Goal: Transaction & Acquisition: Obtain resource

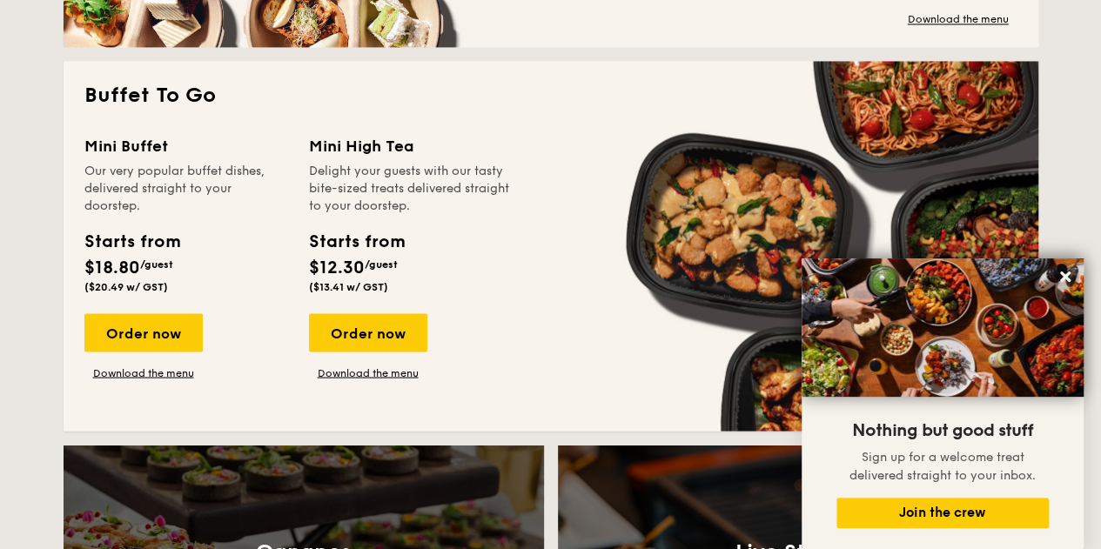
scroll to position [1503, 0]
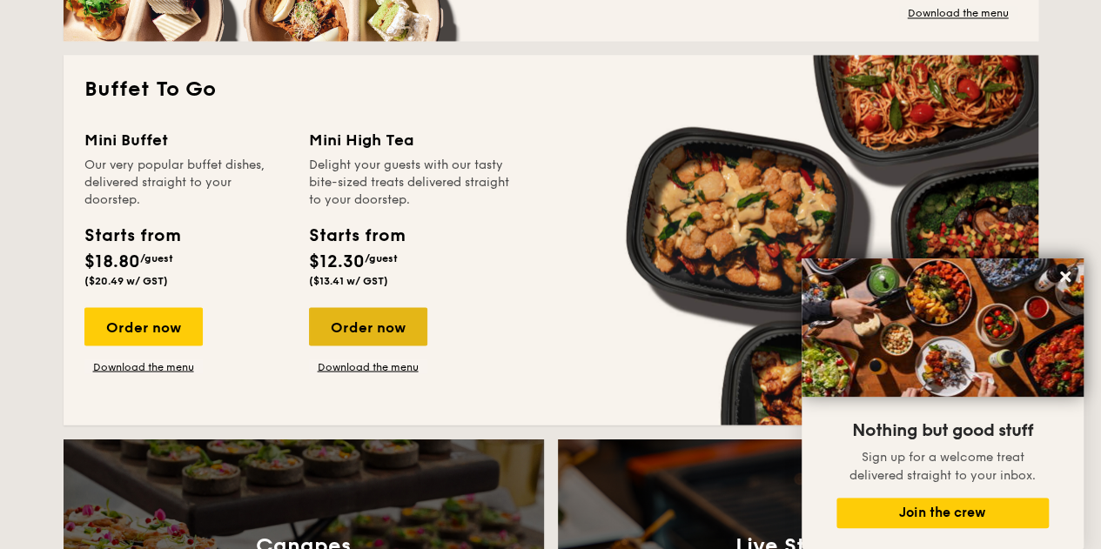
click at [371, 326] on div "Order now" at bounding box center [368, 326] width 118 height 38
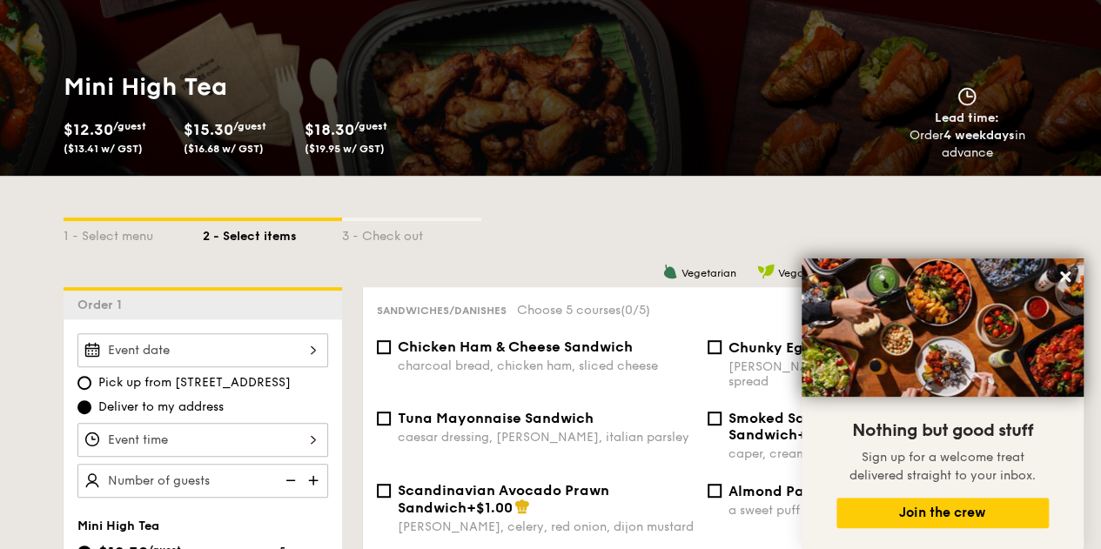
scroll to position [261, 0]
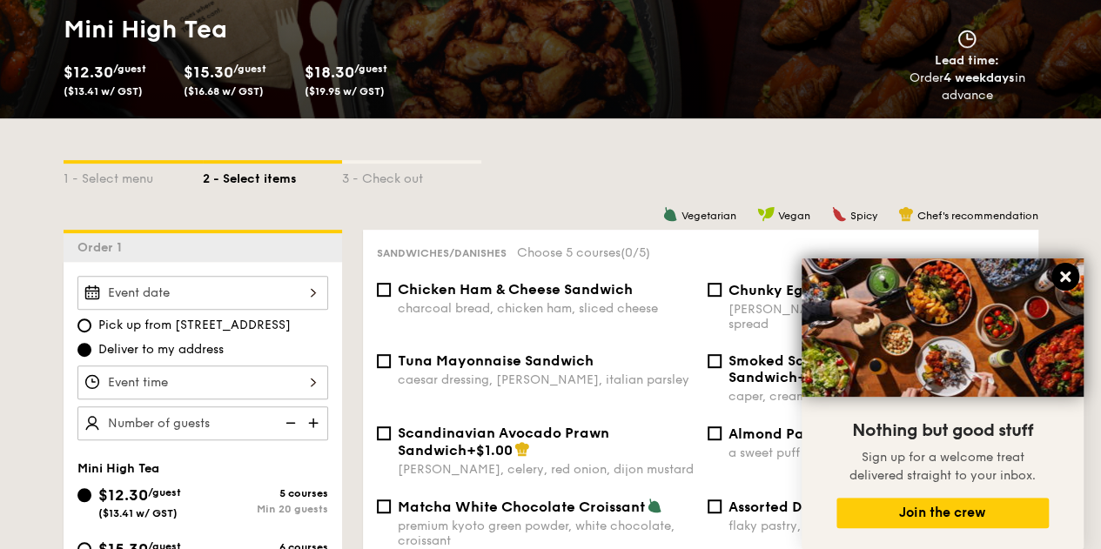
click at [1068, 274] on icon at bounding box center [1066, 277] width 10 height 10
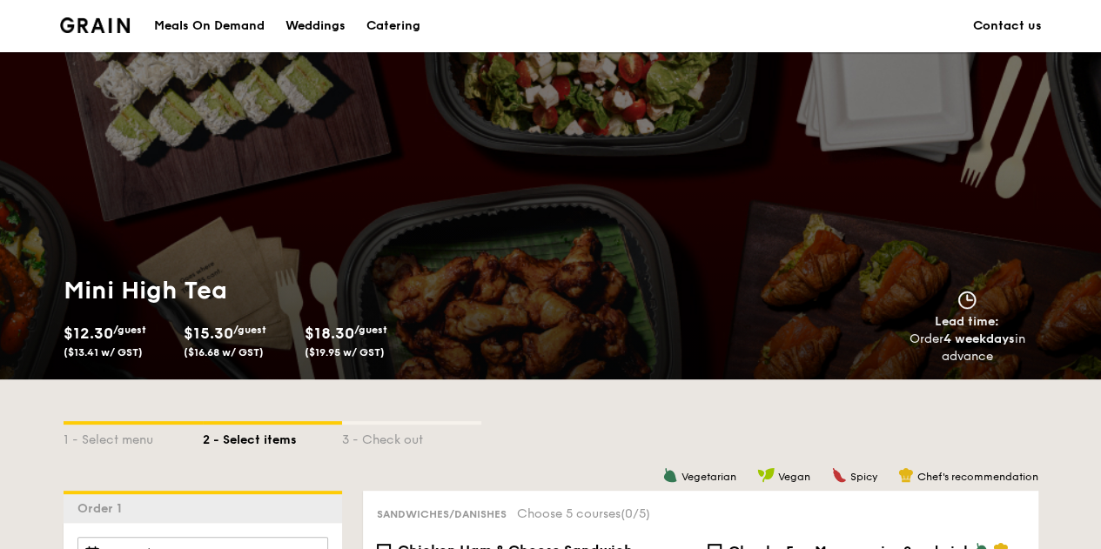
scroll to position [958, 0]
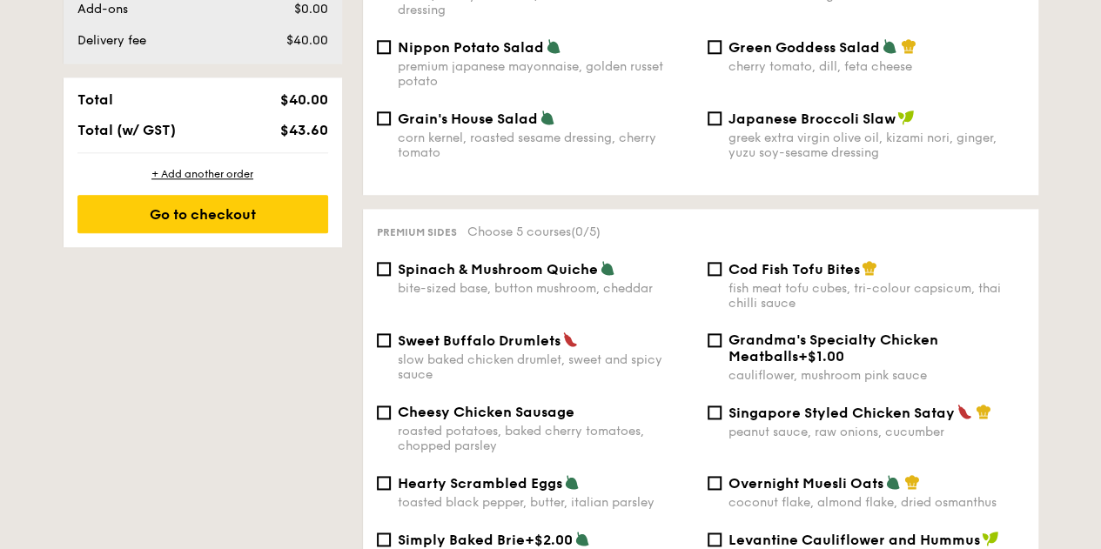
scroll to position [3406, 0]
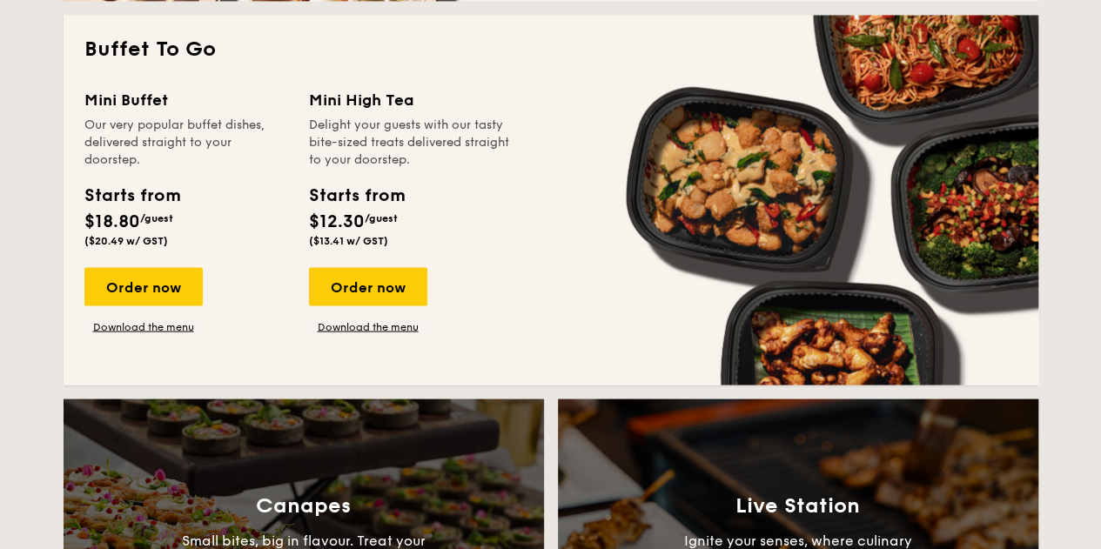
scroll to position [1548, 0]
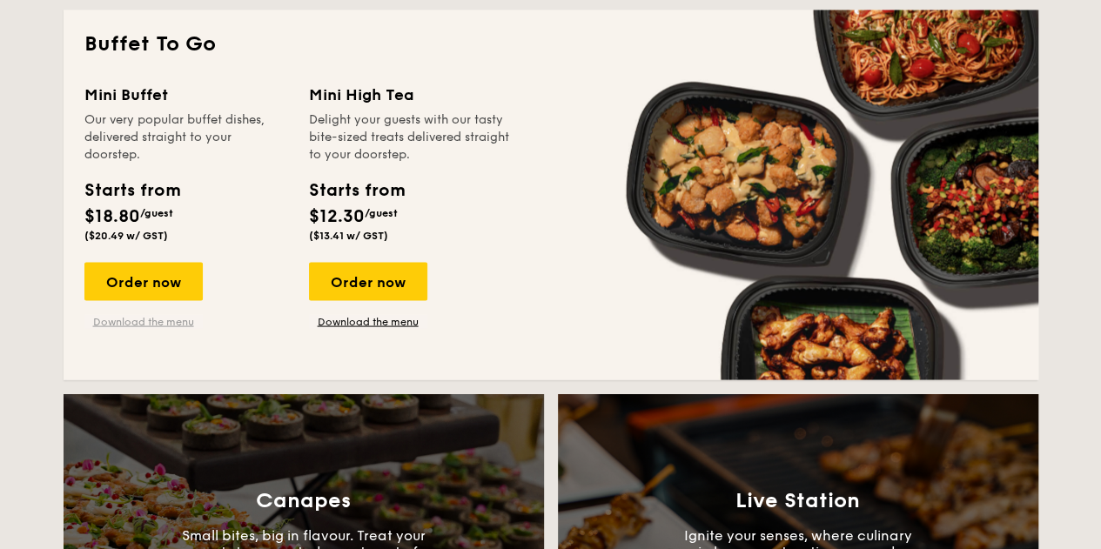
click at [131, 326] on link "Download the menu" at bounding box center [143, 321] width 118 height 14
